Goal: Information Seeking & Learning: Check status

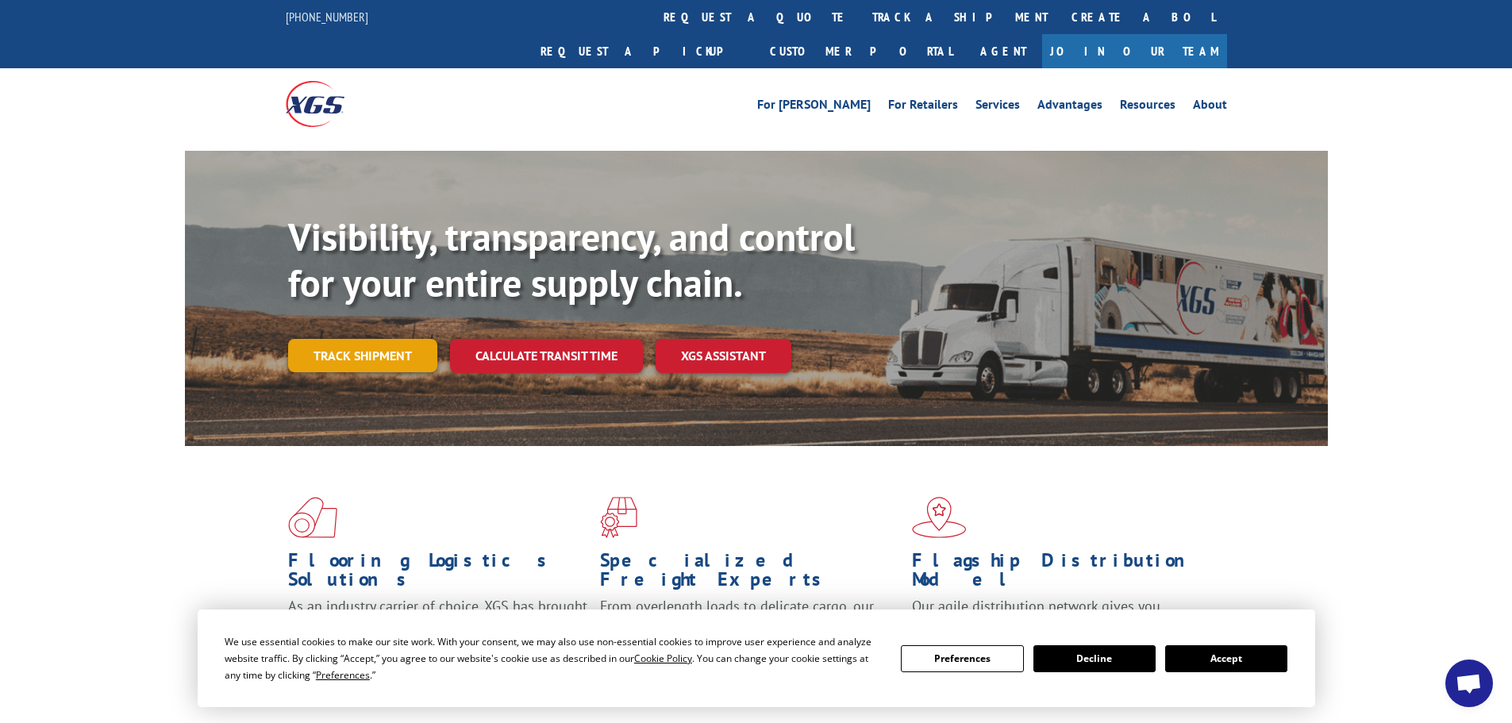
click at [364, 339] on link "Track shipment" at bounding box center [362, 355] width 149 height 33
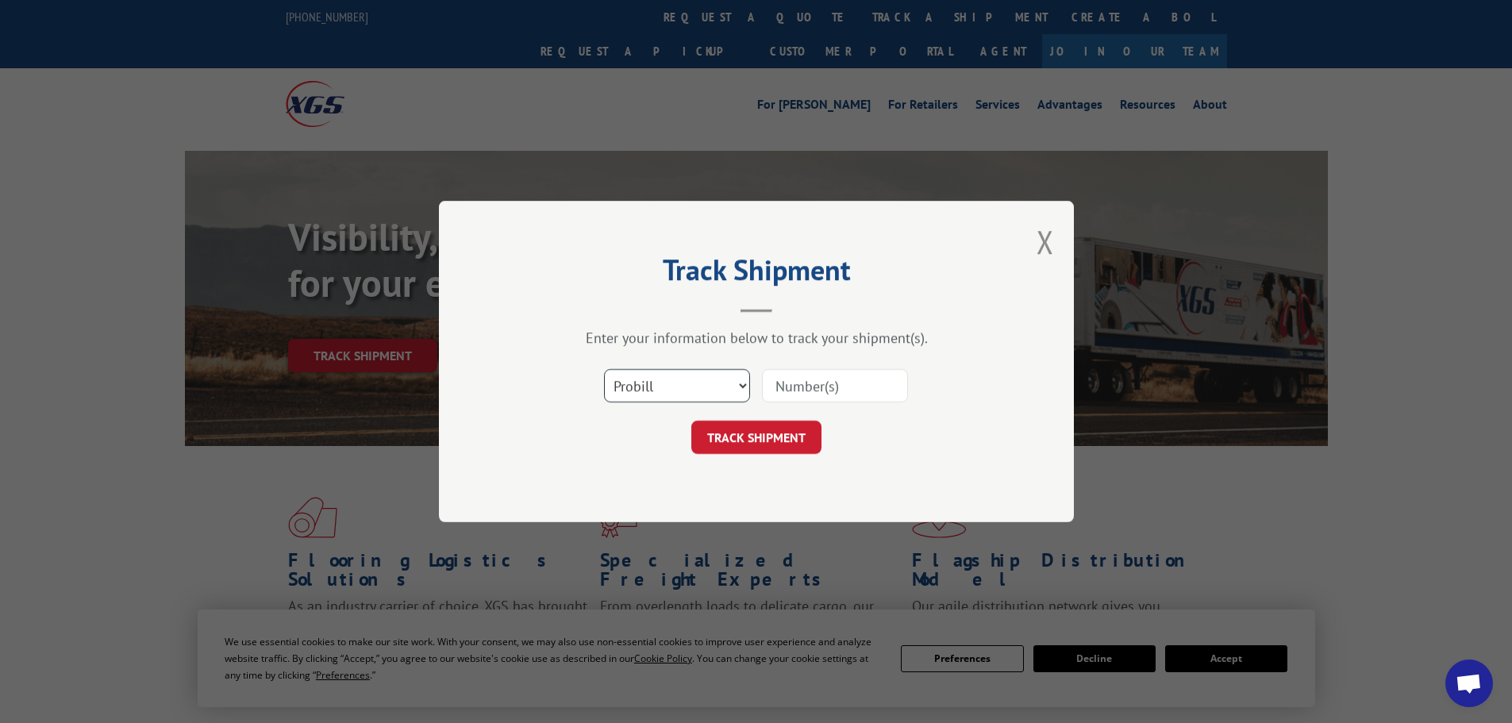
drag, startPoint x: 704, startPoint y: 375, endPoint x: 696, endPoint y: 378, distance: 8.5
click at [704, 375] on select "Select category... Probill BOL PO" at bounding box center [677, 385] width 146 height 33
select select "bol"
click at [604, 369] on select "Select category... Probill BOL PO" at bounding box center [677, 385] width 146 height 33
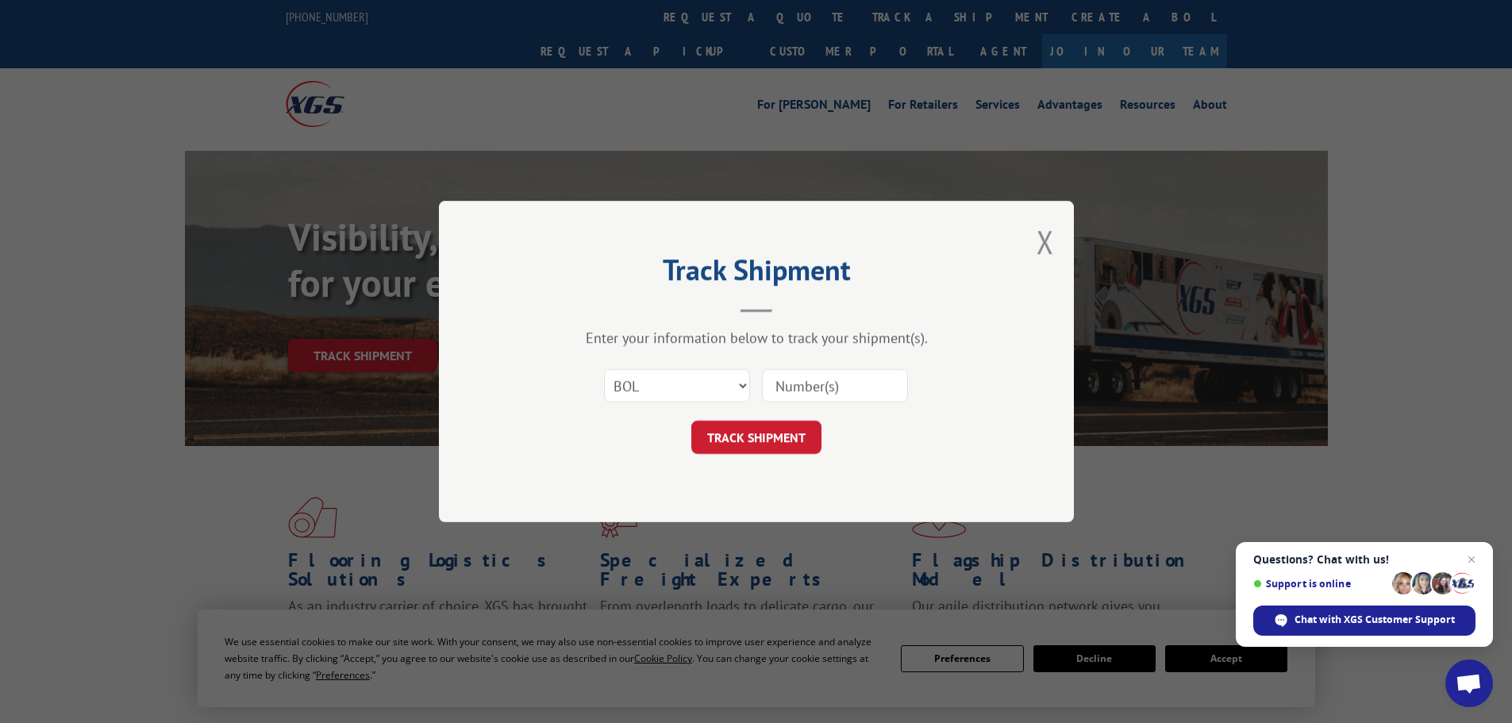
click at [802, 396] on input at bounding box center [835, 385] width 146 height 33
paste input "5477440"
type input "5477440"
click at [760, 451] on button "TRACK SHIPMENT" at bounding box center [756, 437] width 130 height 33
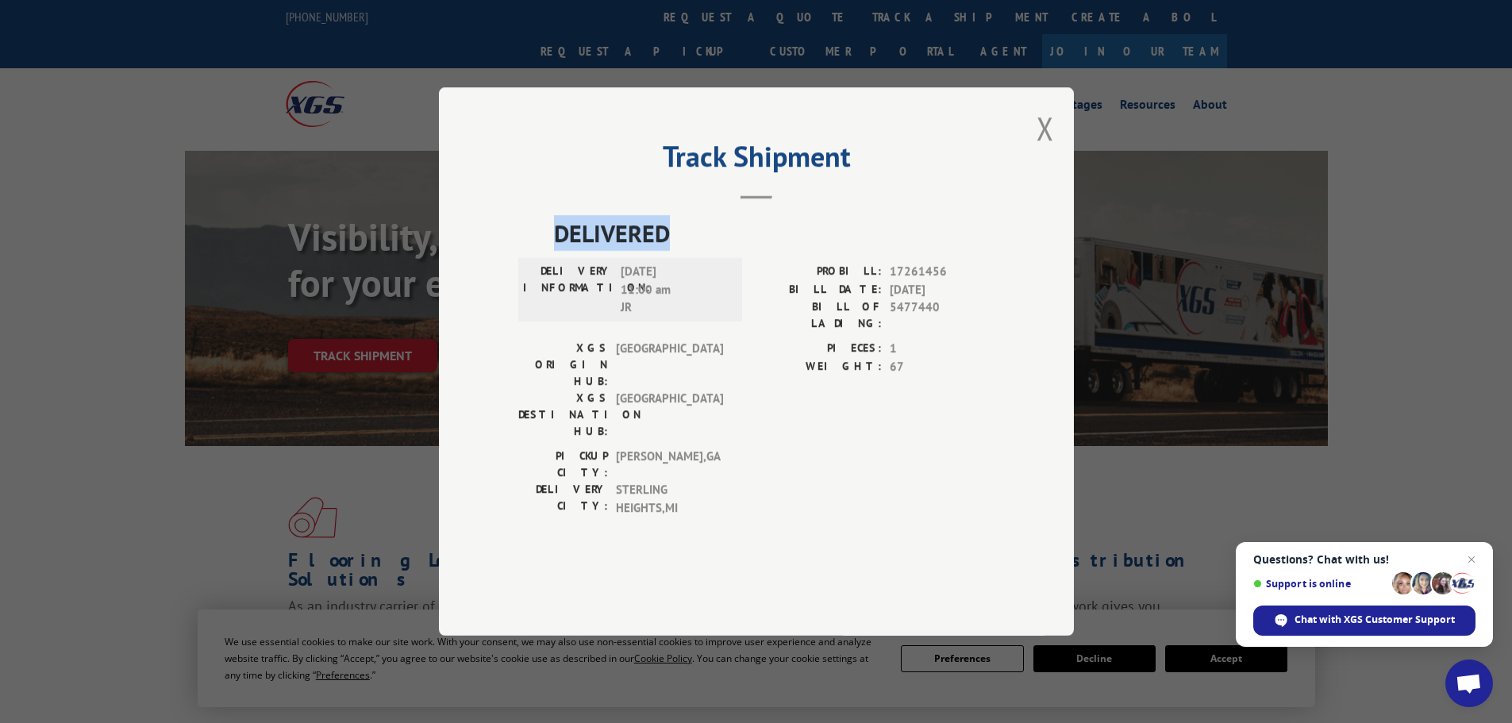
drag, startPoint x: 517, startPoint y: 251, endPoint x: 758, endPoint y: 275, distance: 242.6
click at [758, 275] on div "Track Shipment DELIVERED DELIVERY INFORMATION: 10/02/2025 11:00 am JR PROBILL: …" at bounding box center [756, 361] width 635 height 548
click at [758, 251] on span "DELIVERED" at bounding box center [774, 233] width 441 height 36
click at [1057, 170] on div "Track Shipment DELIVERED DELIVERY INFORMATION: 10/02/2025 11:00 am JR PROBILL: …" at bounding box center [756, 361] width 635 height 548
click at [1049, 149] on button "Close modal" at bounding box center [1045, 128] width 17 height 42
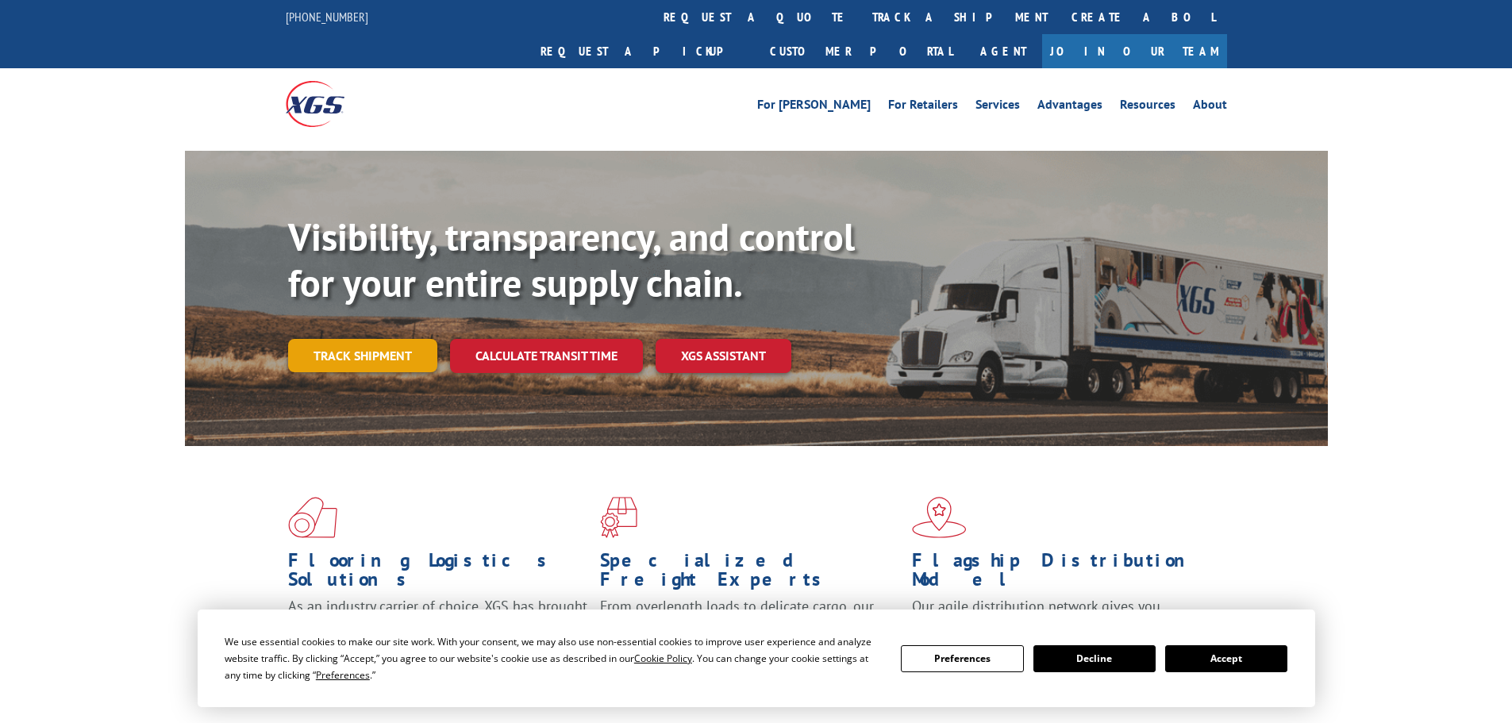
click at [327, 339] on link "Track shipment" at bounding box center [362, 355] width 149 height 33
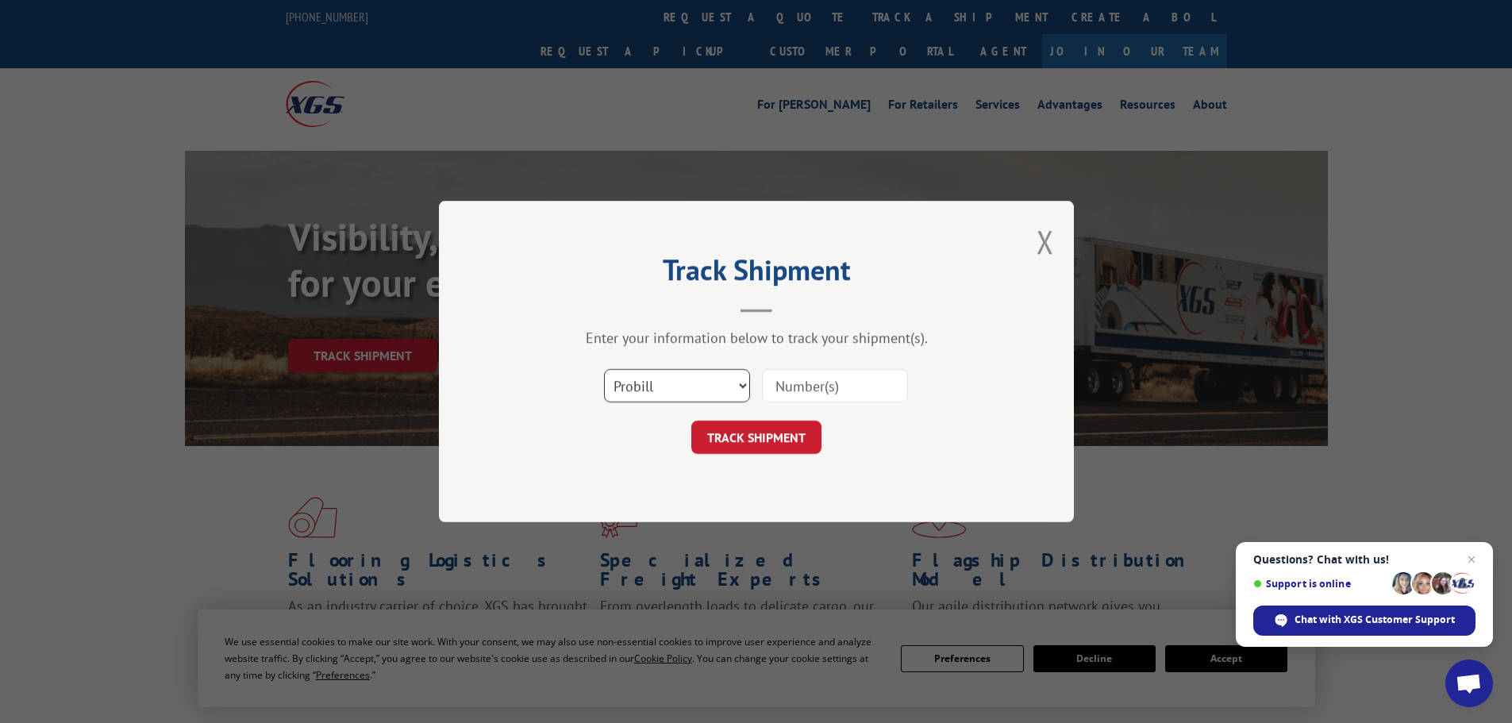
click at [679, 391] on select "Select category... Probill BOL PO" at bounding box center [677, 385] width 146 height 33
select select "bol"
click at [604, 369] on select "Select category... Probill BOL PO" at bounding box center [677, 385] width 146 height 33
click at [872, 397] on input at bounding box center [835, 385] width 146 height 33
paste input "387999150"
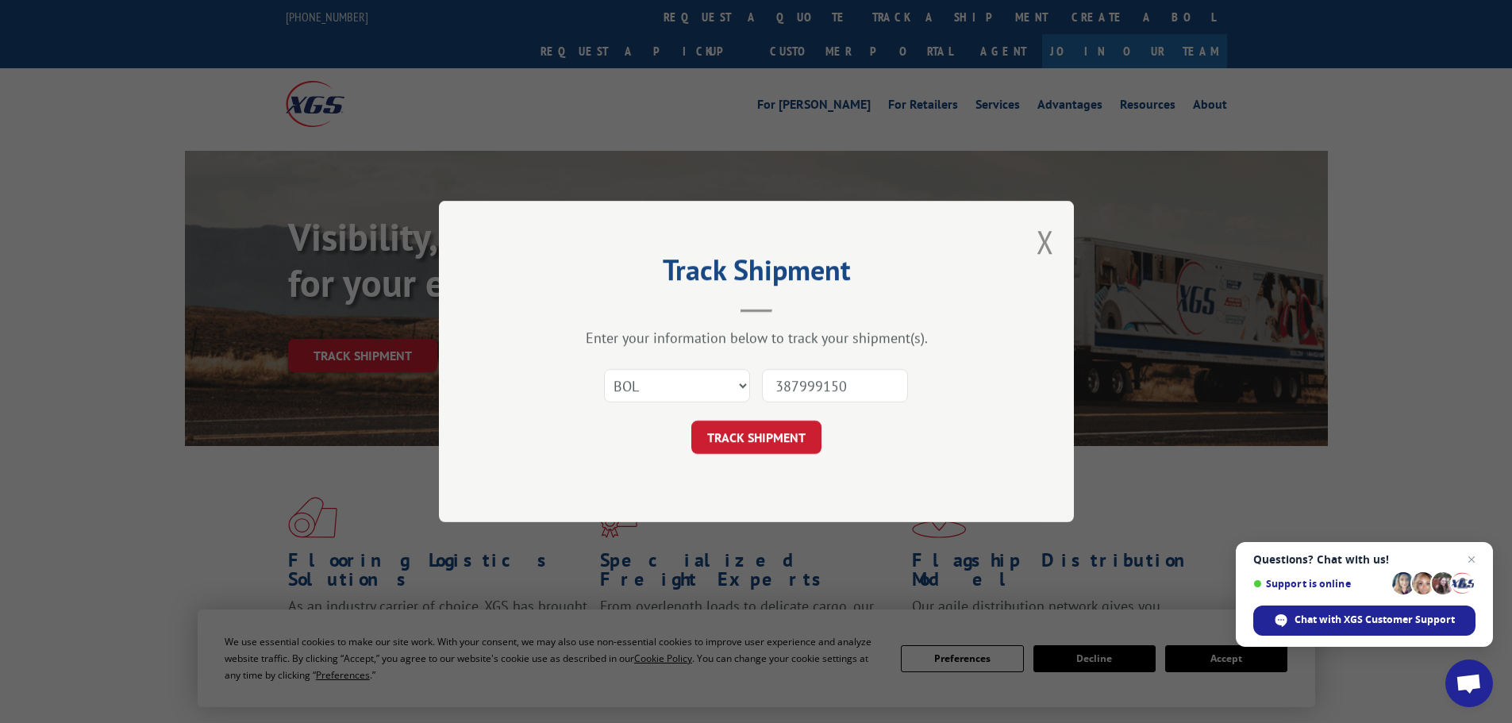
type input "387999150"
click at [750, 460] on div "Track Shipment Enter your information below to track your shipment(s). Select c…" at bounding box center [756, 361] width 635 height 321
click at [754, 437] on button "TRACK SHIPMENT" at bounding box center [756, 437] width 130 height 33
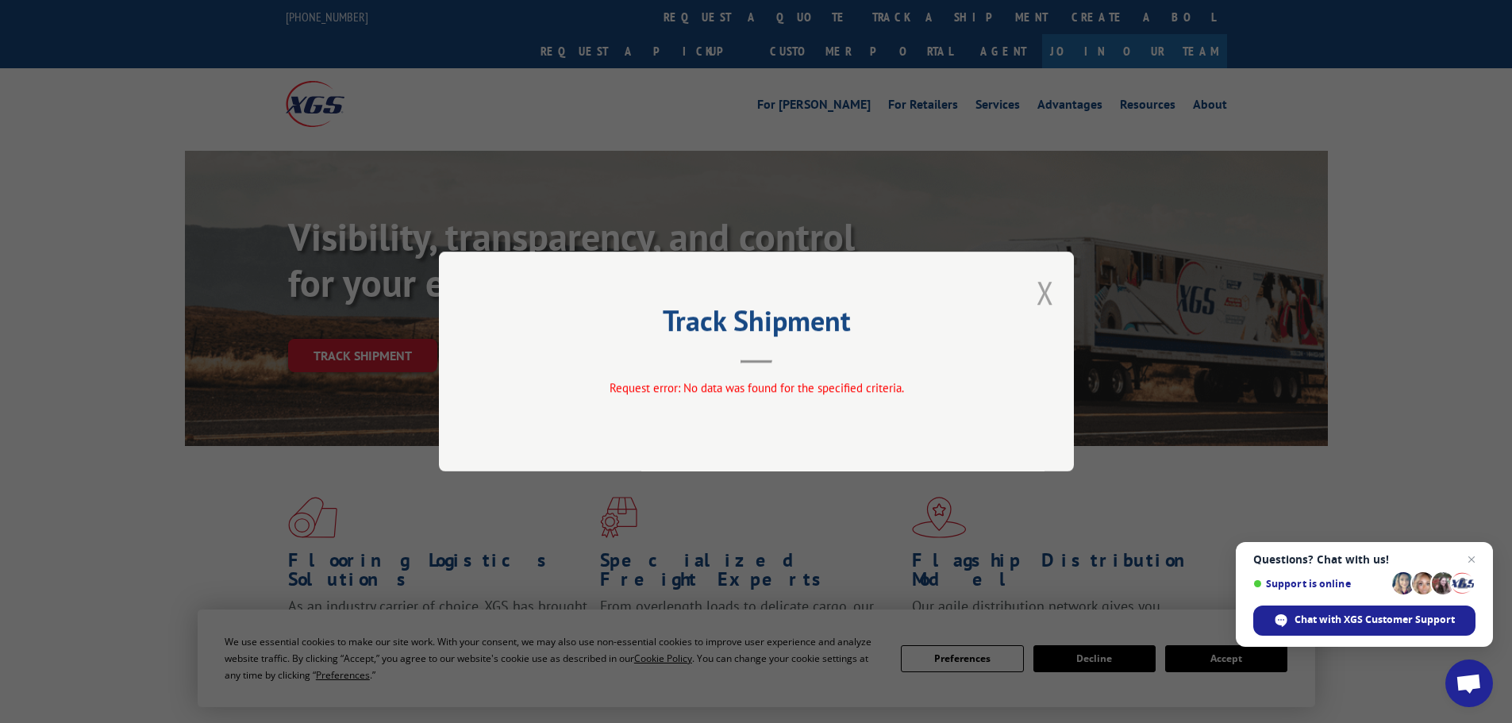
click at [1051, 286] on button "Close modal" at bounding box center [1045, 292] width 17 height 42
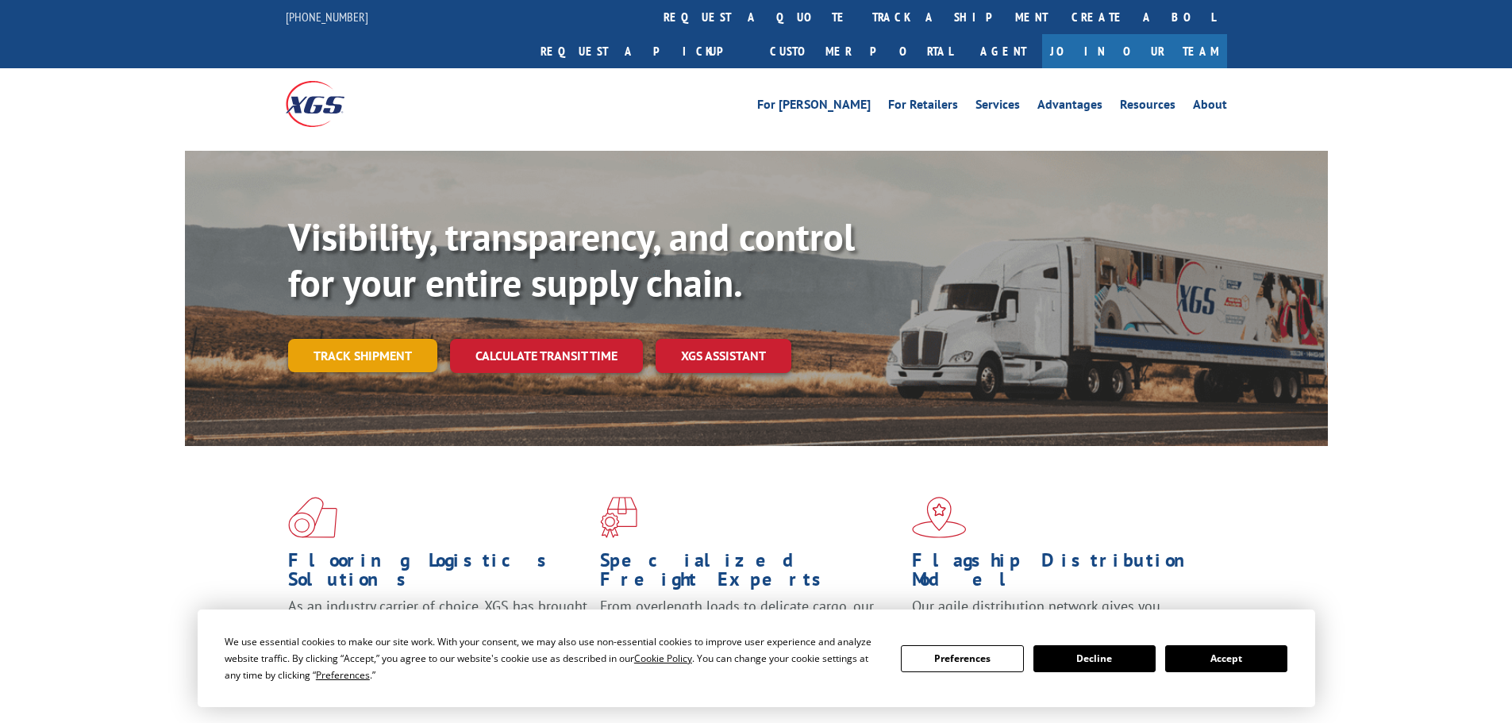
click at [374, 339] on link "Track shipment" at bounding box center [362, 355] width 149 height 33
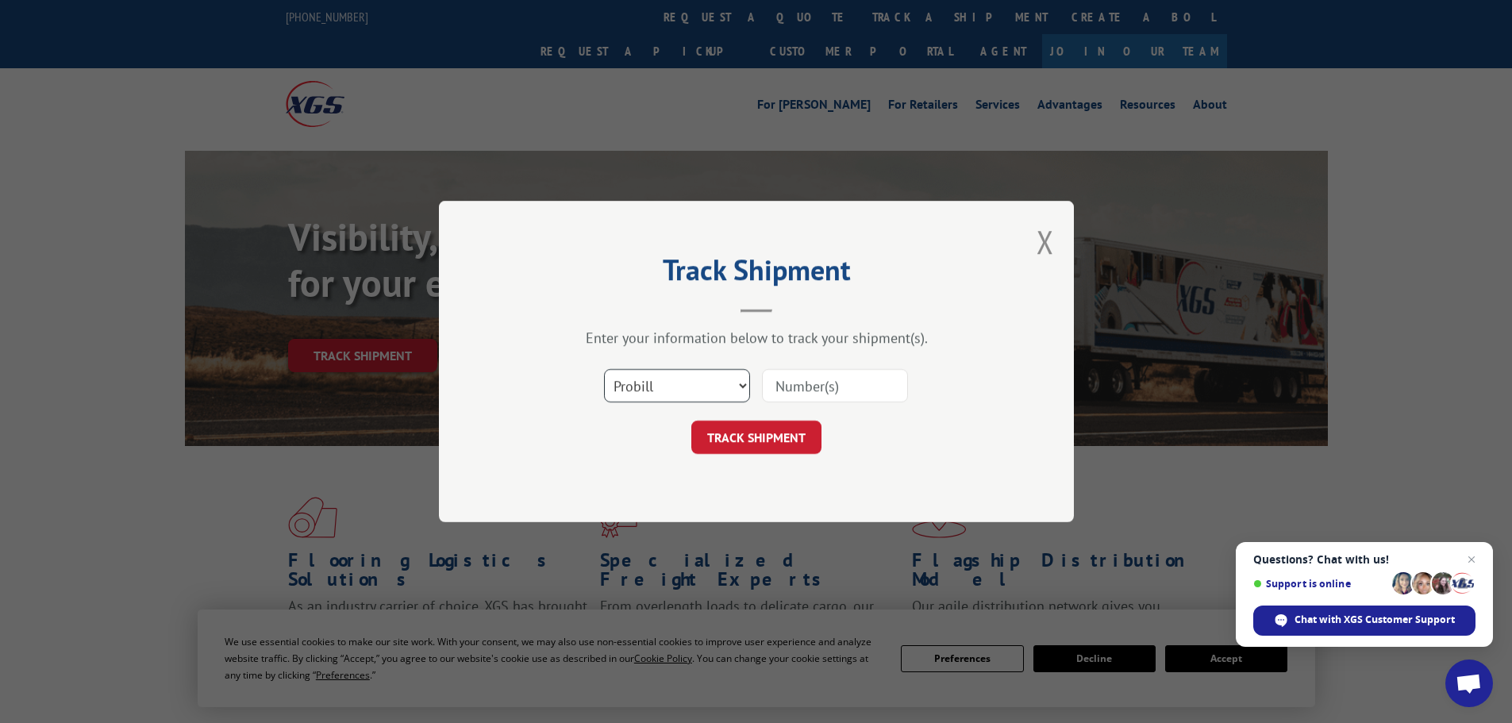
click at [677, 387] on select "Select category... Probill BOL PO" at bounding box center [677, 385] width 146 height 33
select select "bol"
click at [604, 369] on select "Select category... Probill BOL PO" at bounding box center [677, 385] width 146 height 33
click at [826, 389] on input at bounding box center [835, 385] width 146 height 33
paste input "5508178"
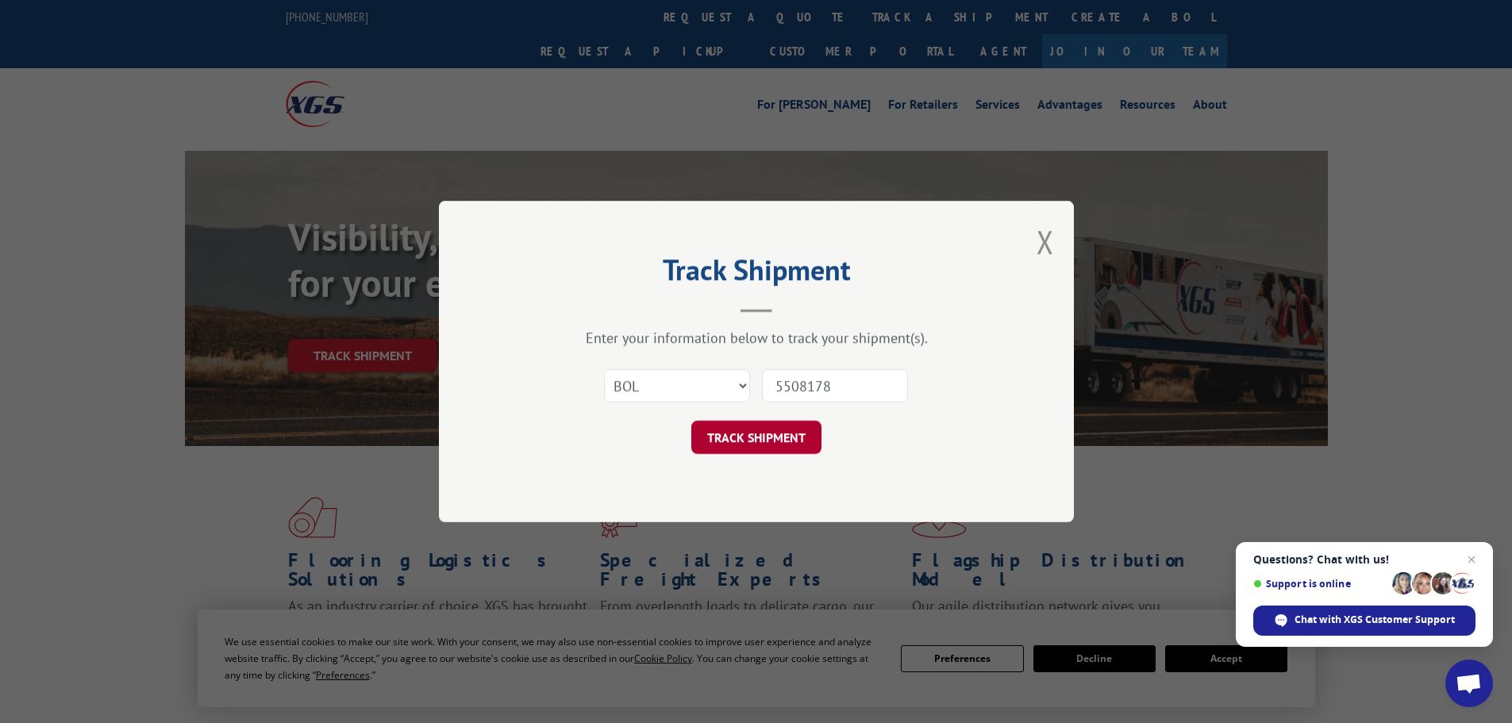
type input "5508178"
click at [761, 444] on button "TRACK SHIPMENT" at bounding box center [756, 437] width 130 height 33
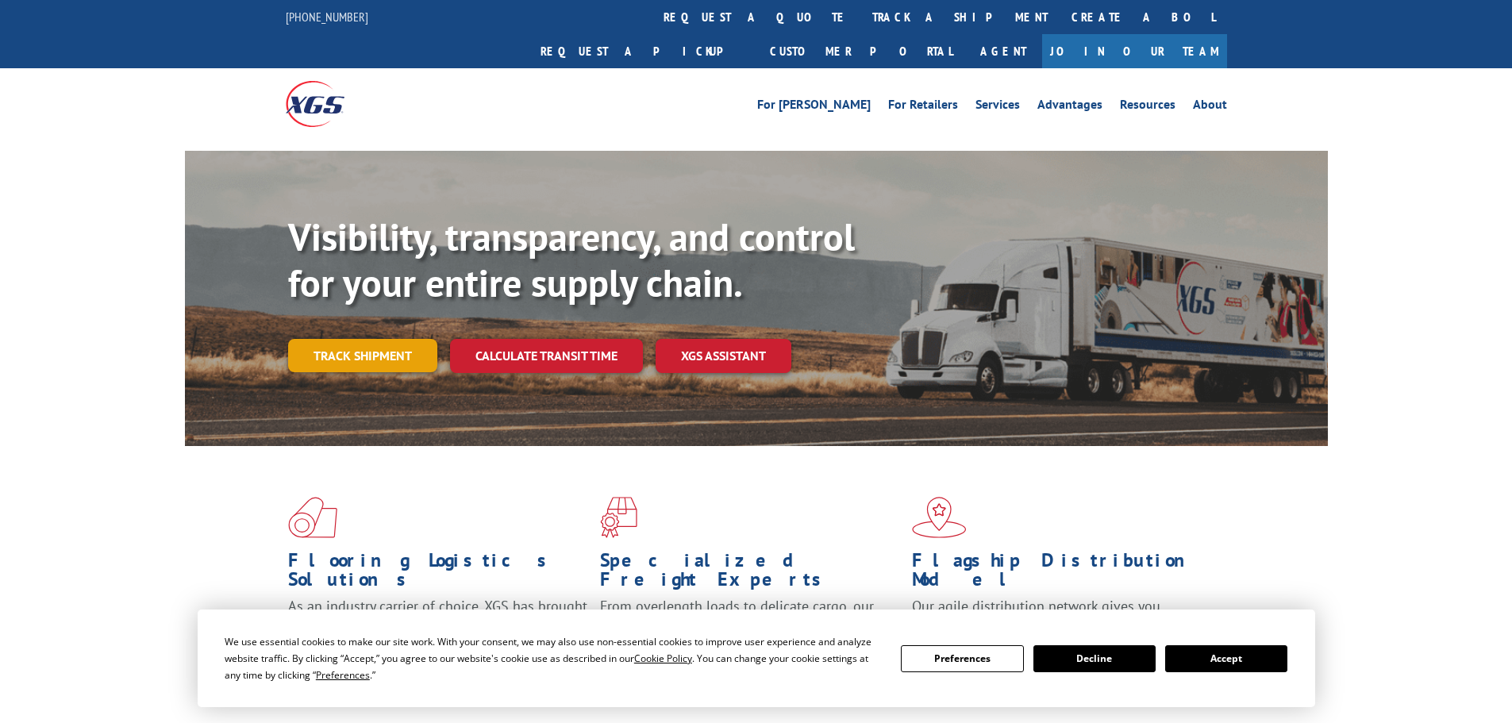
click at [352, 339] on link "Track shipment" at bounding box center [362, 355] width 149 height 33
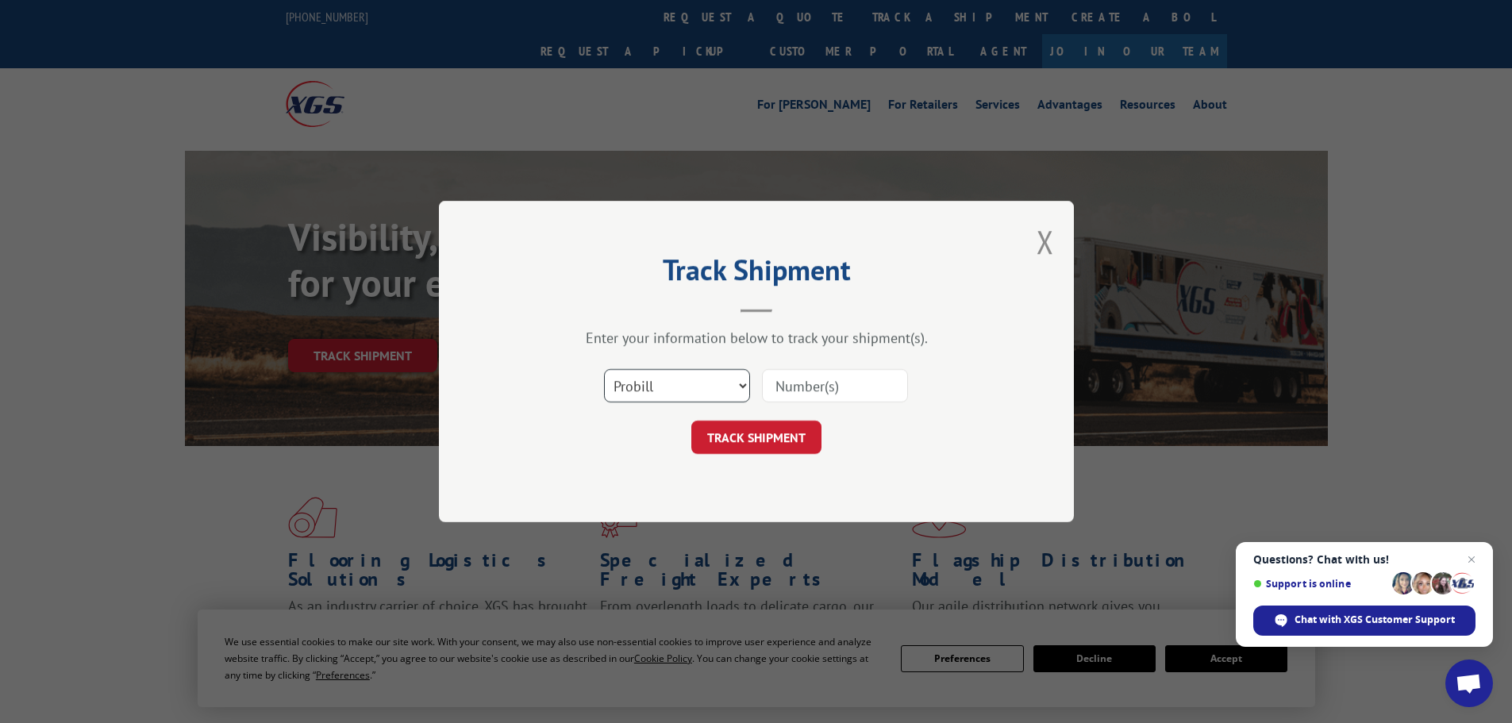
click at [642, 383] on select "Select category... Probill BOL PO" at bounding box center [677, 385] width 146 height 33
select select "bol"
click at [604, 369] on select "Select category... Probill BOL PO" at bounding box center [677, 385] width 146 height 33
click at [783, 388] on input at bounding box center [835, 385] width 146 height 33
paste input "7043732"
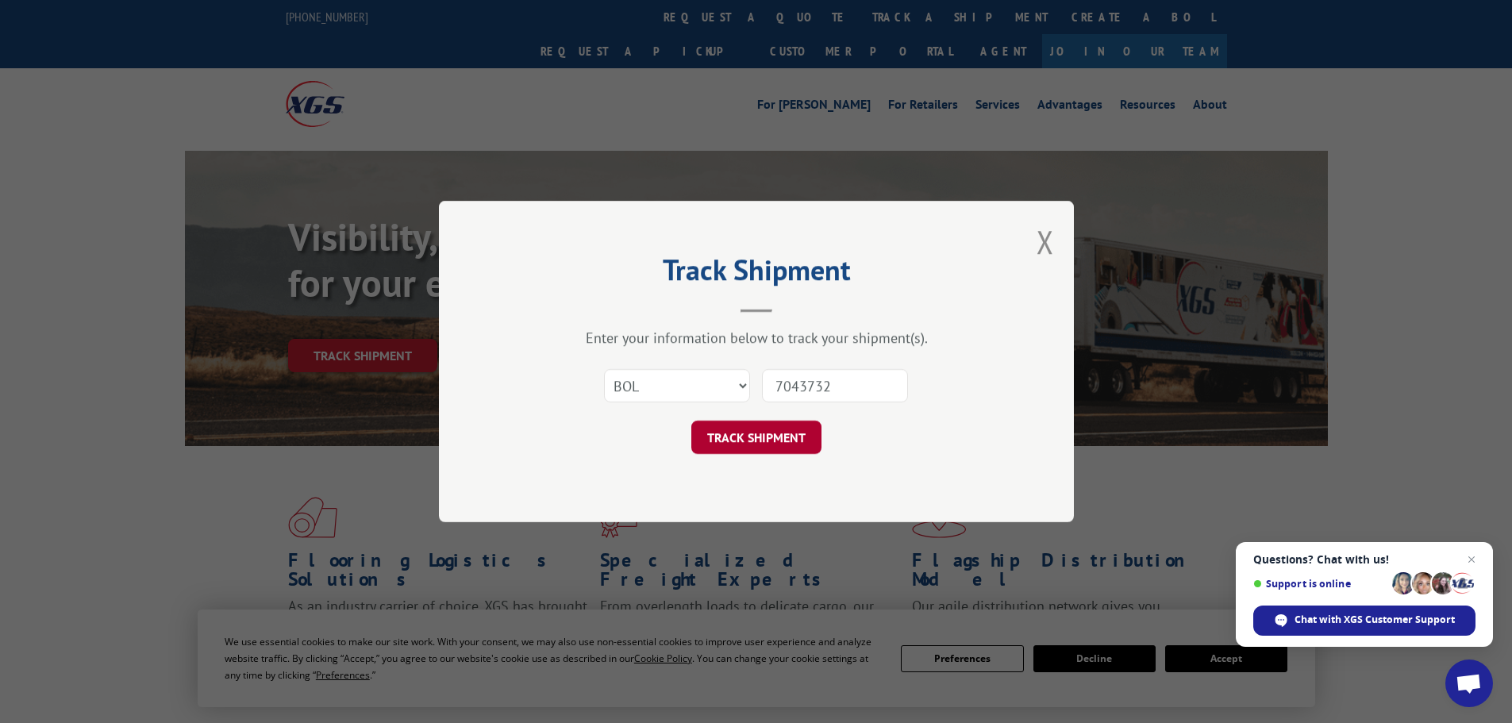
type input "7043732"
click at [752, 452] on button "TRACK SHIPMENT" at bounding box center [756, 437] width 130 height 33
